Goal: Transaction & Acquisition: Purchase product/service

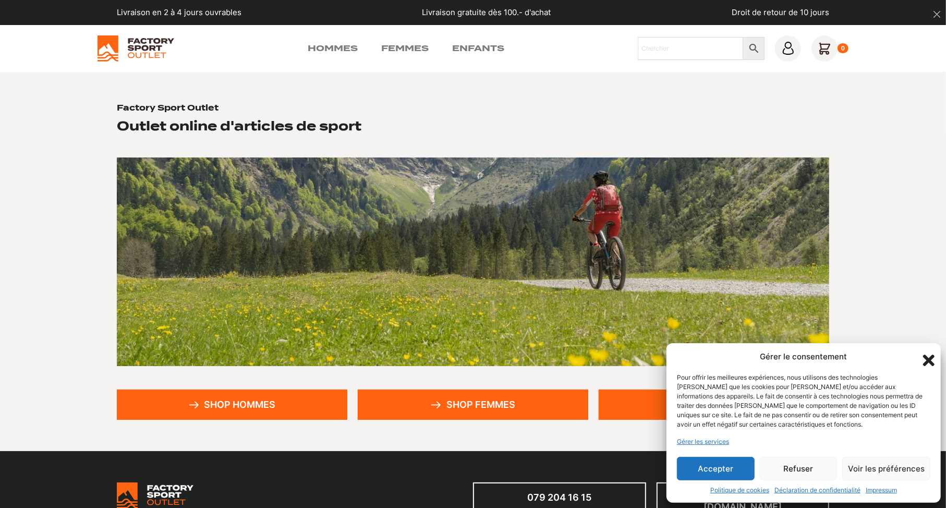
click at [726, 467] on button "Accepter" at bounding box center [716, 468] width 78 height 23
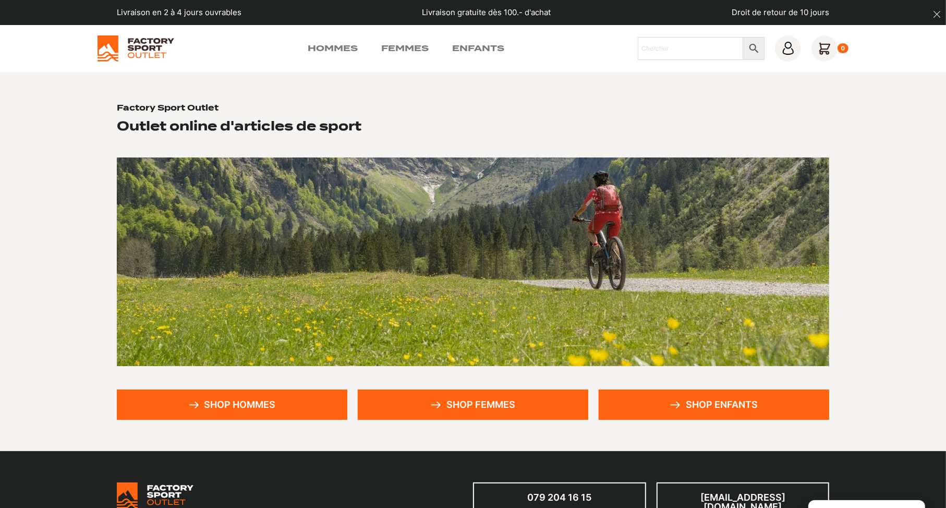
click at [287, 407] on link "Shop hommes" at bounding box center [232, 404] width 230 height 30
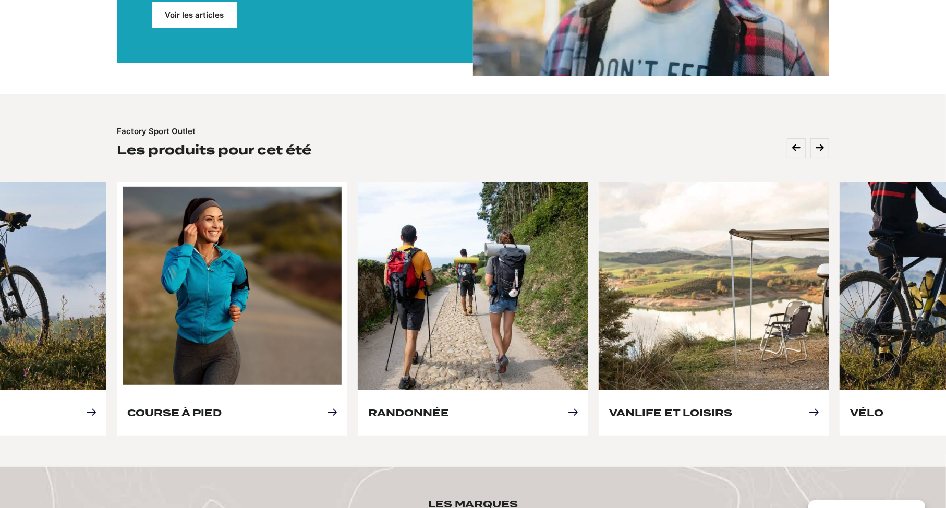
scroll to position [599, 0]
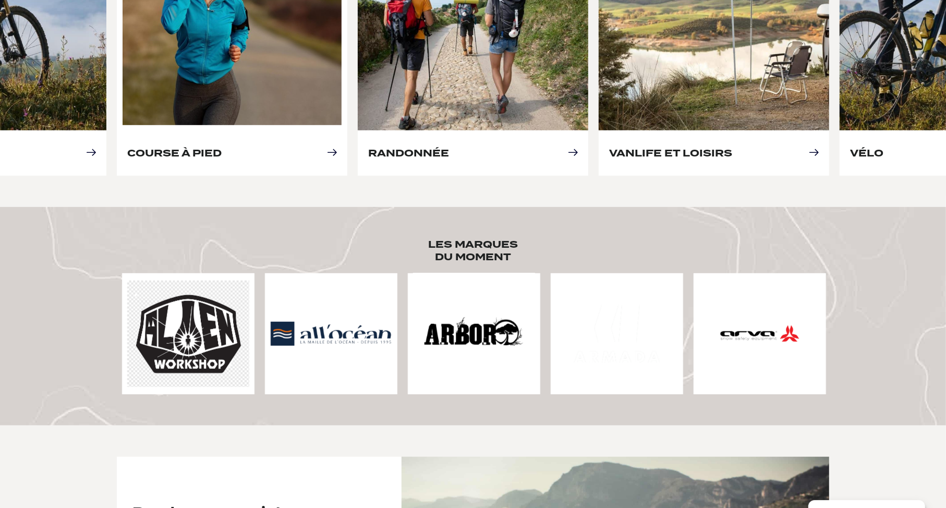
click at [184, 148] on link "Course à pied" at bounding box center [174, 153] width 94 height 11
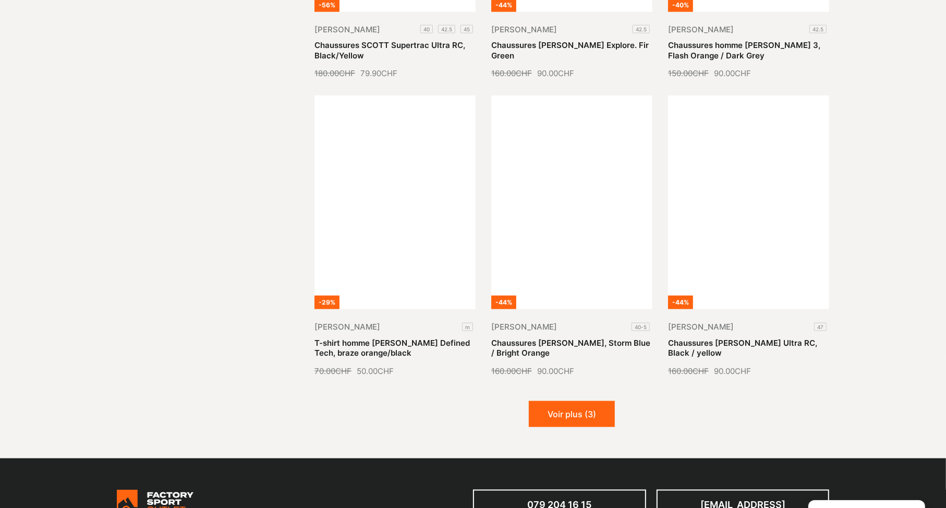
scroll to position [1100, 0]
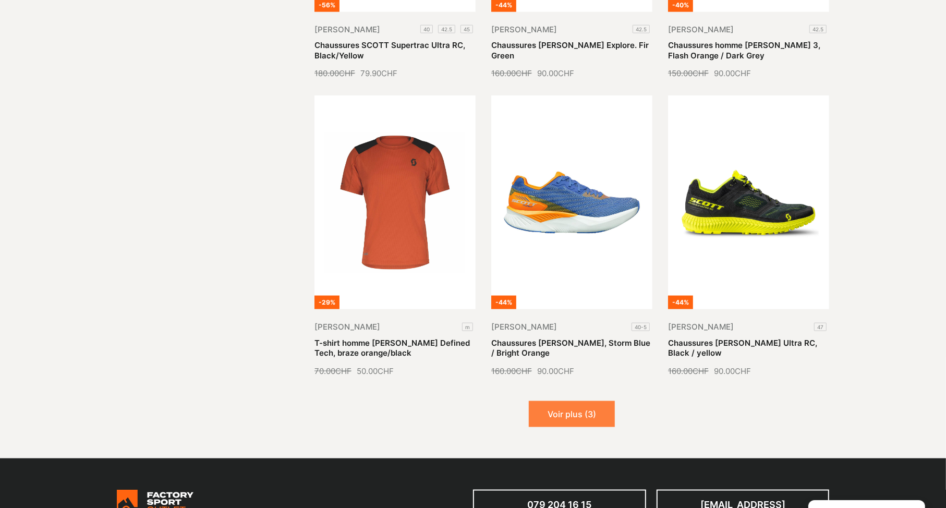
click at [557, 409] on button "Voir plus (3)" at bounding box center [572, 414] width 86 height 26
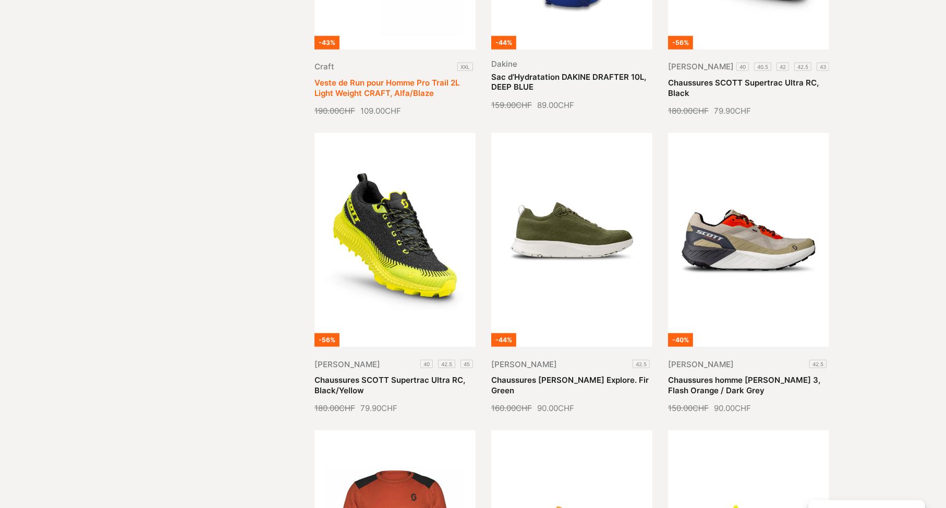
scroll to position [756, 0]
